Goal: Transaction & Acquisition: Purchase product/service

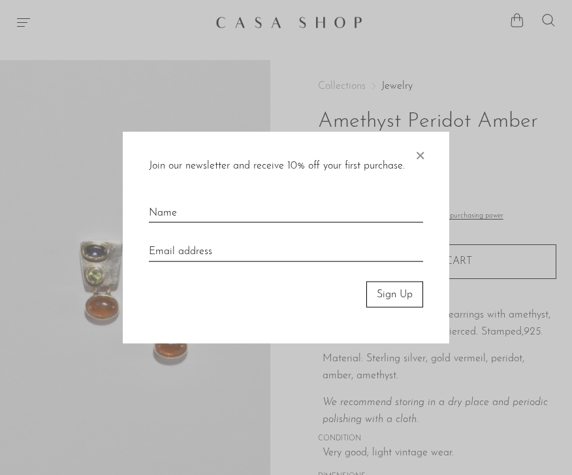
click at [418, 148] on span "×" at bounding box center [420, 152] width 13 height 42
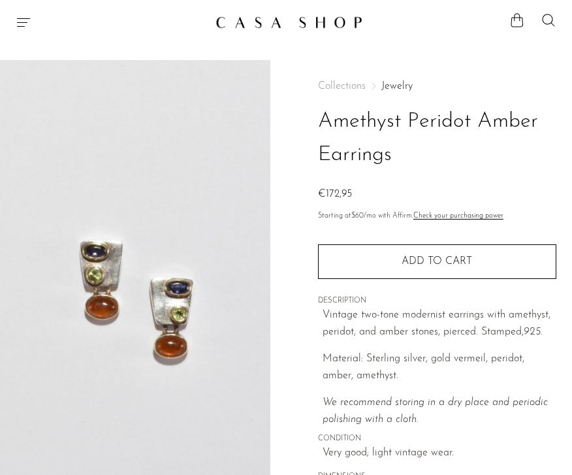
click at [393, 86] on link "Jewelry" at bounding box center [397, 86] width 31 height 10
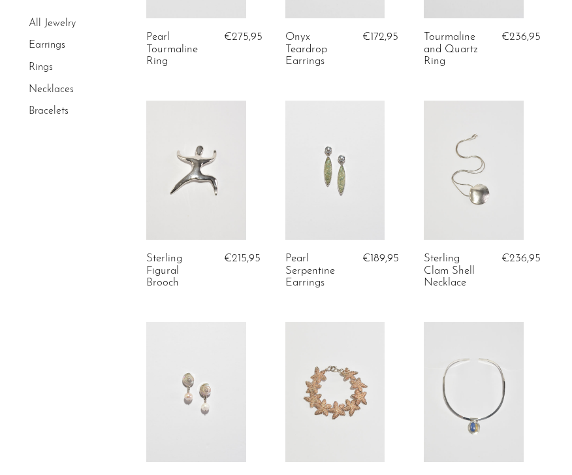
scroll to position [1972, 0]
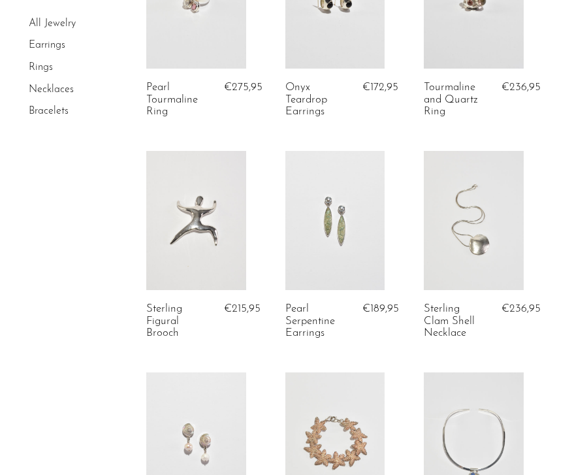
click at [51, 69] on link "Rings" at bounding box center [41, 67] width 24 height 10
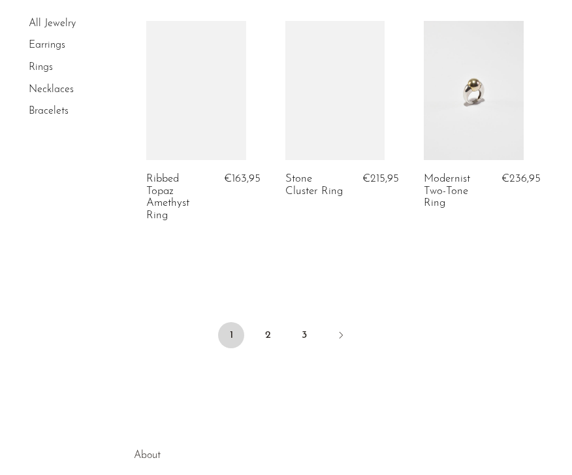
scroll to position [1591, 0]
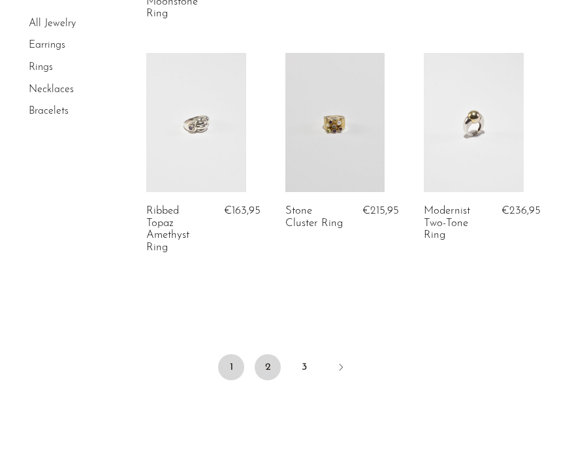
click at [269, 366] on link "2" at bounding box center [268, 367] width 26 height 26
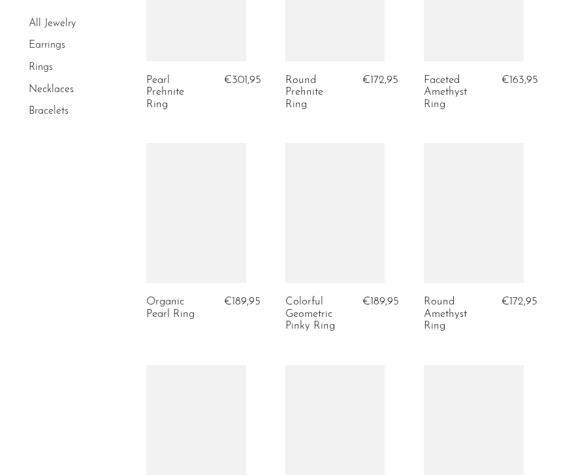
scroll to position [1736, 0]
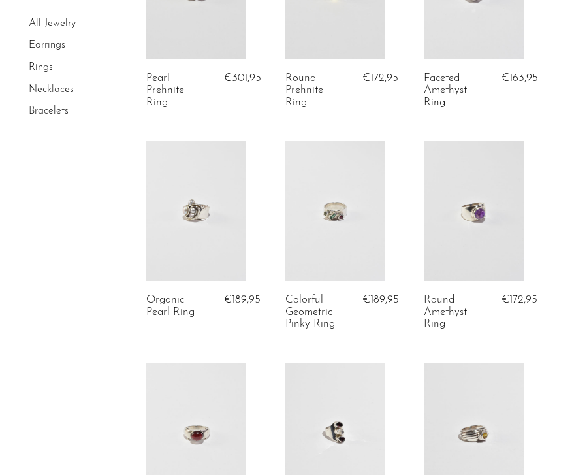
click at [271, 223] on article "Colorful Geometric Pinky Ring €189,95" at bounding box center [335, 252] width 139 height 222
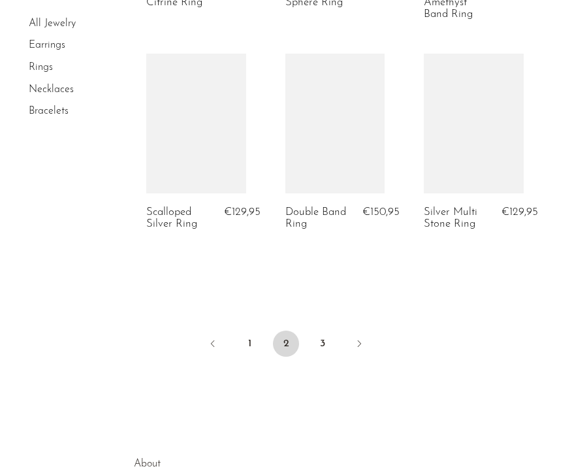
scroll to position [2620, 0]
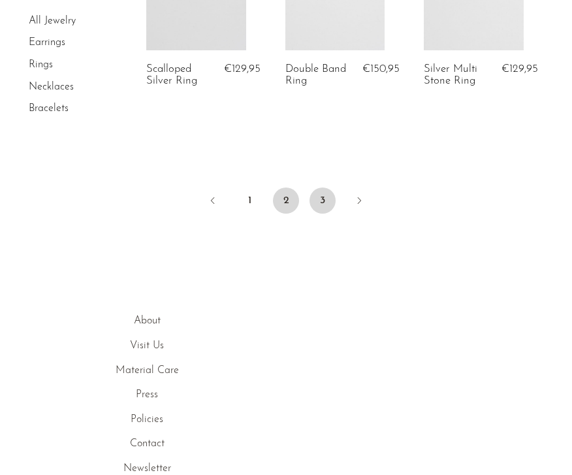
click at [311, 198] on link "3" at bounding box center [323, 201] width 26 height 26
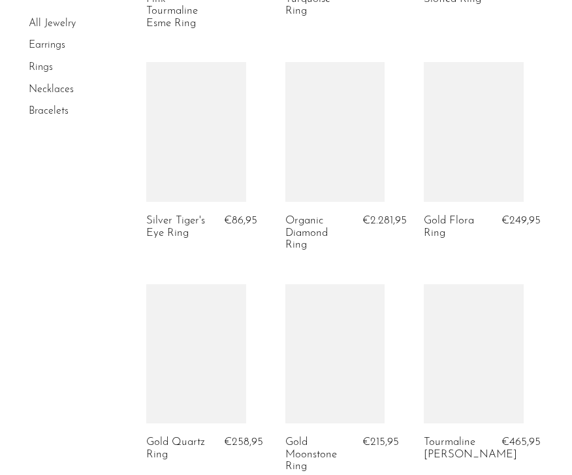
scroll to position [1326, 0]
